Goal: Task Accomplishment & Management: Manage account settings

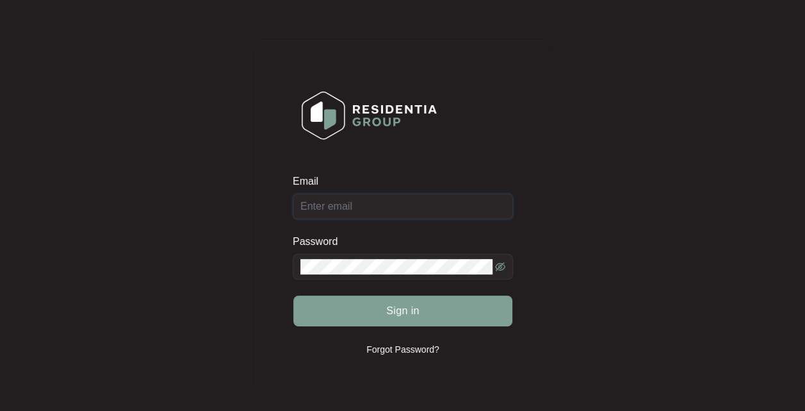
type input "[EMAIL_ADDRESS][DOMAIN_NAME]"
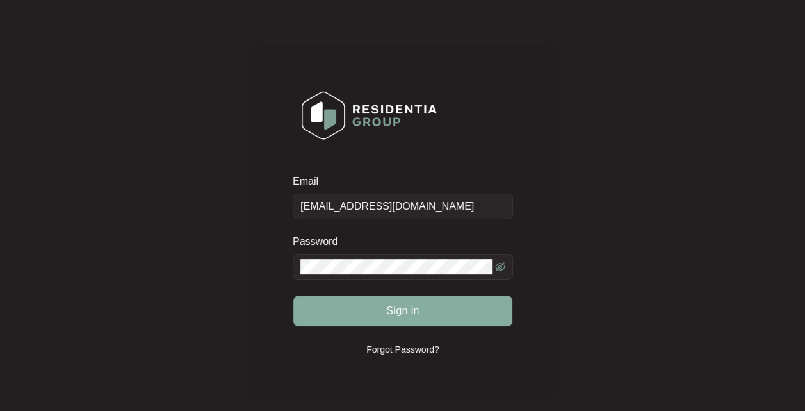
click at [413, 312] on span "Sign in" at bounding box center [402, 310] width 33 height 15
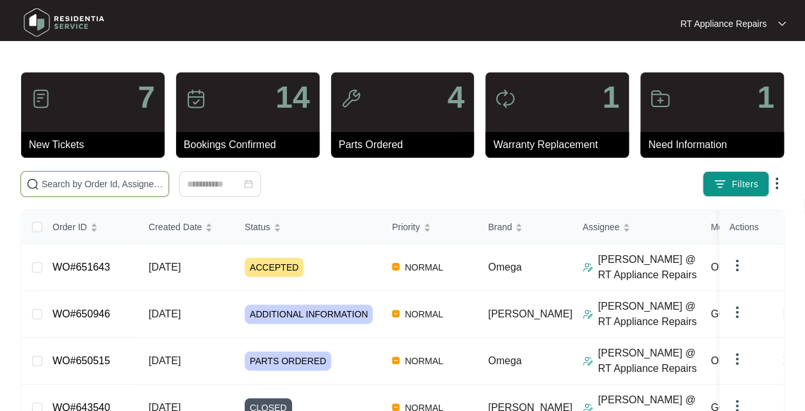
click at [126, 180] on input "text" at bounding box center [103, 184] width 122 height 14
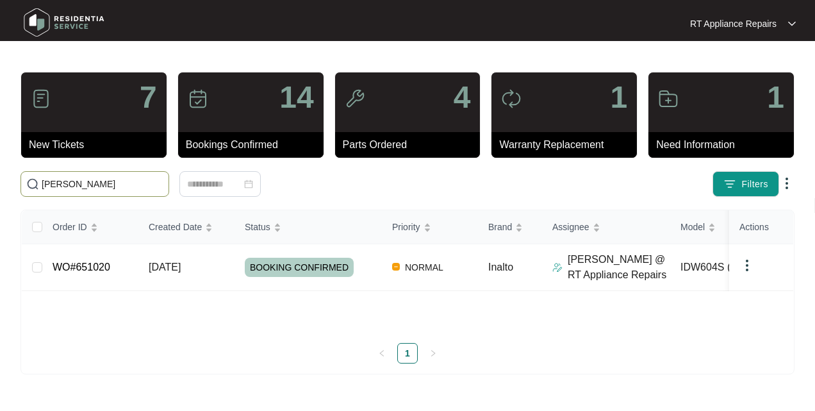
type input "[PERSON_NAME]"
click at [209, 270] on td "[DATE]" at bounding box center [186, 267] width 96 height 47
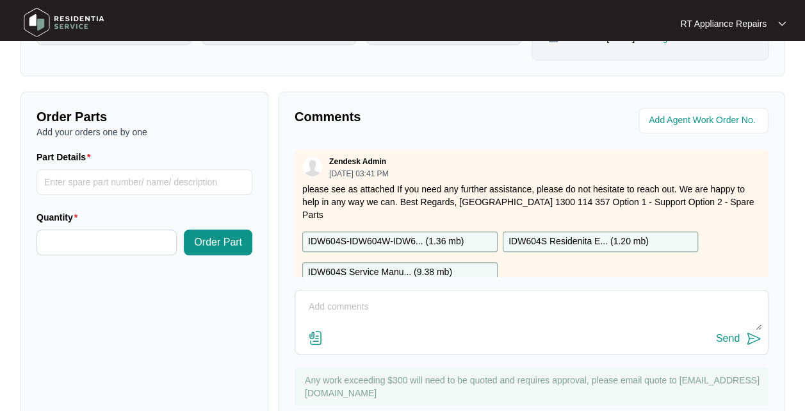
scroll to position [434, 0]
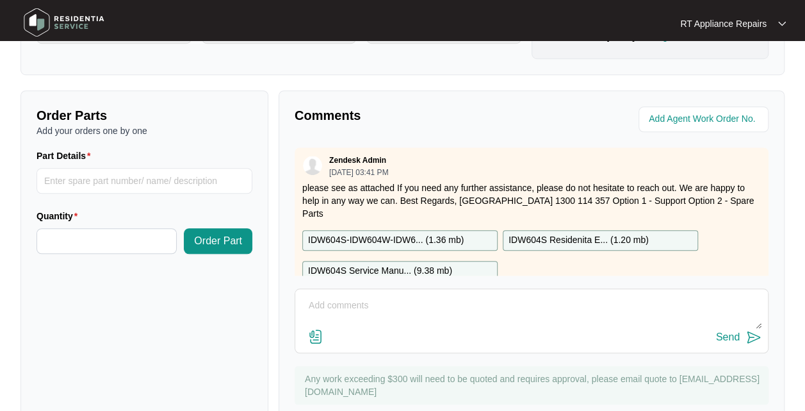
click at [418, 303] on textarea at bounding box center [532, 311] width 460 height 33
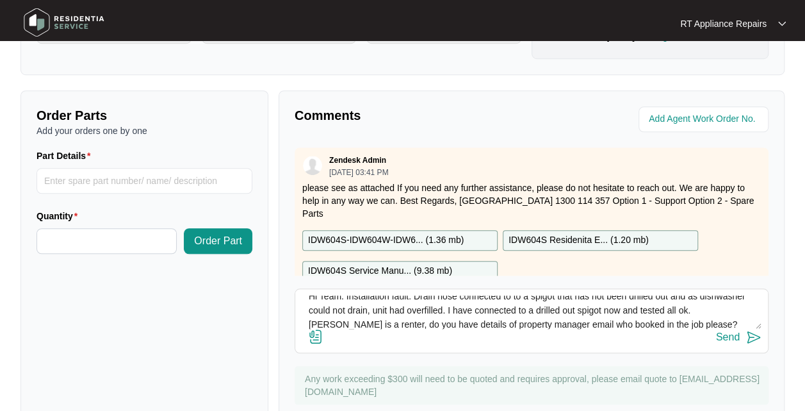
scroll to position [37, 0]
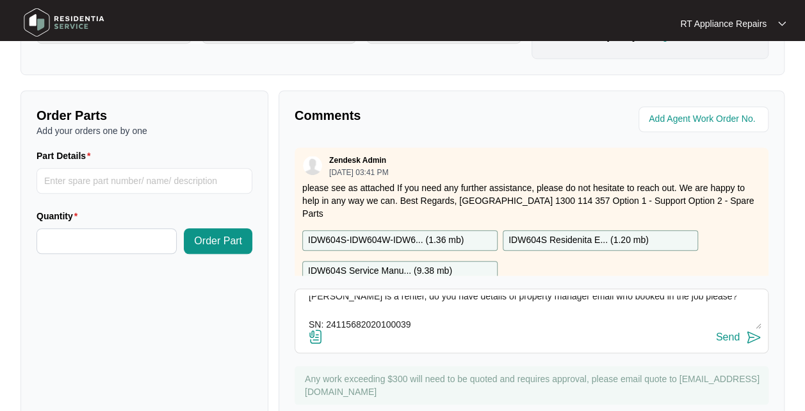
type textarea "Hi Team. Installation fault. Drain hose connected to to a spigot that has not b…"
click at [756, 338] on img at bounding box center [753, 336] width 15 height 15
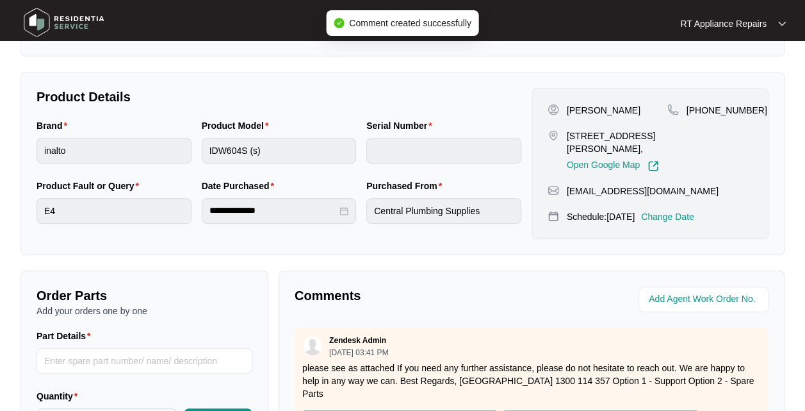
scroll to position [0, 0]
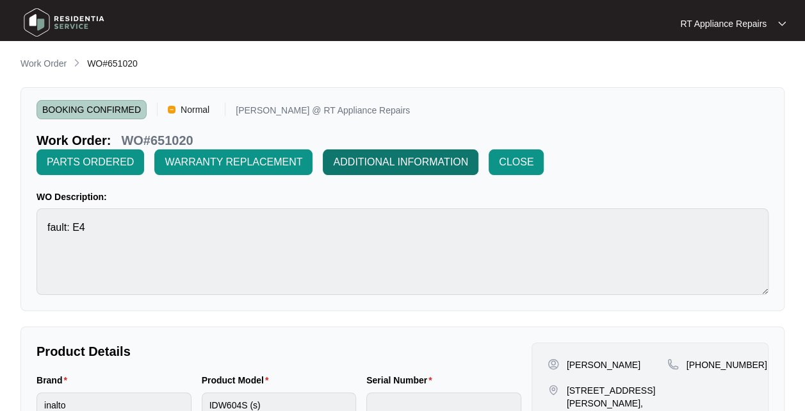
click at [422, 160] on span "ADDITIONAL INFORMATION" at bounding box center [400, 161] width 135 height 15
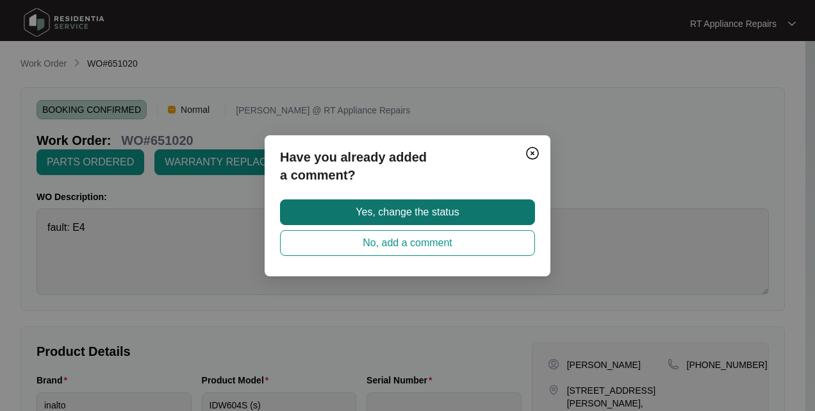
click at [427, 209] on span "Yes, change the status" at bounding box center [407, 211] width 103 height 15
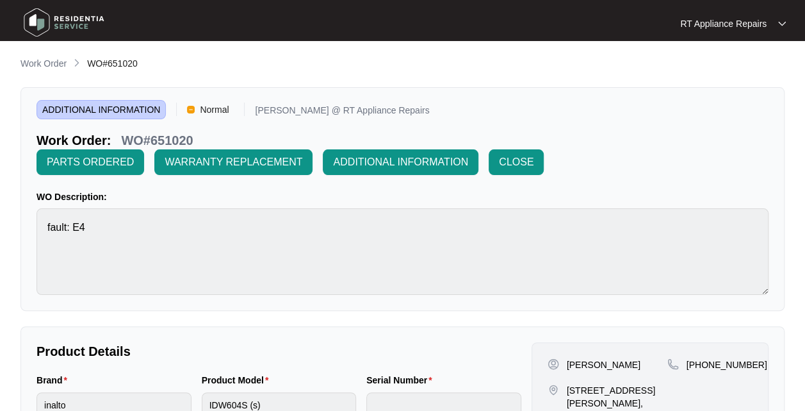
click at [761, 24] on p "RT Appliance Repairs" at bounding box center [723, 23] width 87 height 13
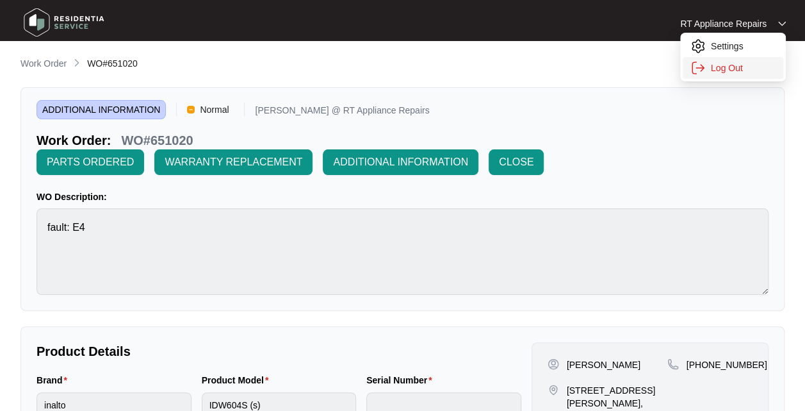
click at [734, 65] on p "Log Out" at bounding box center [743, 68] width 65 height 13
